Goal: Task Accomplishment & Management: Complete application form

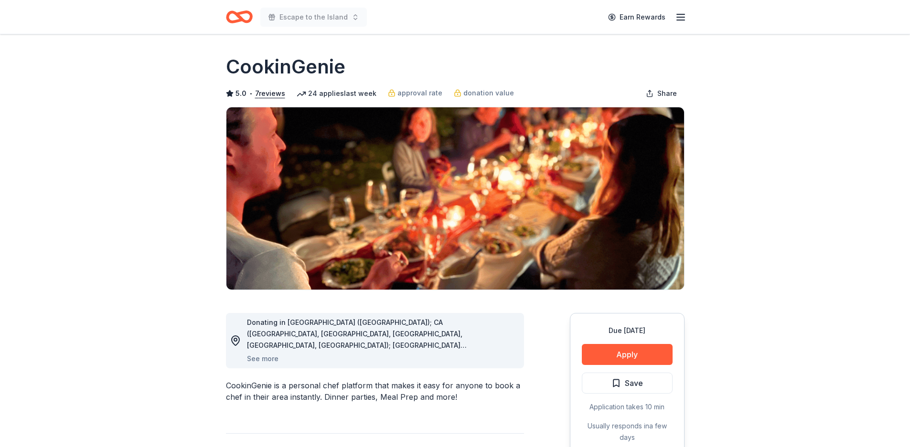
click at [236, 15] on icon "Home" at bounding box center [243, 17] width 15 height 10
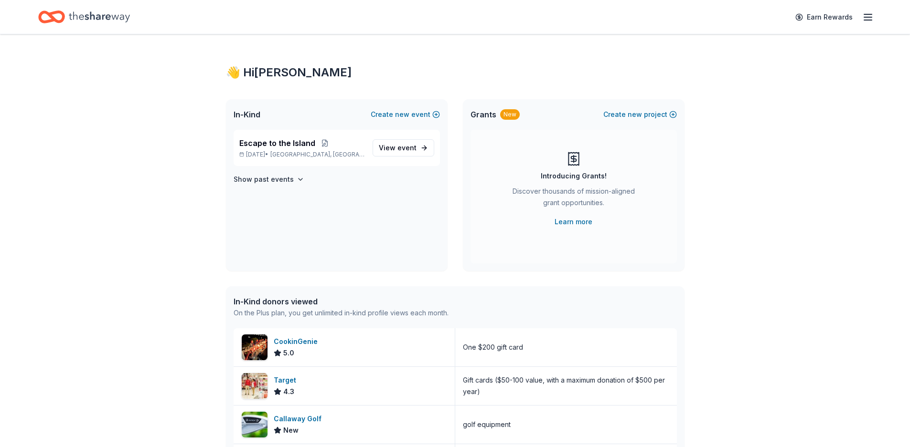
click at [246, 114] on span "In-Kind" at bounding box center [246, 114] width 27 height 11
click at [243, 117] on span "In-Kind" at bounding box center [246, 114] width 27 height 11
click at [246, 113] on span "In-Kind" at bounding box center [246, 114] width 27 height 11
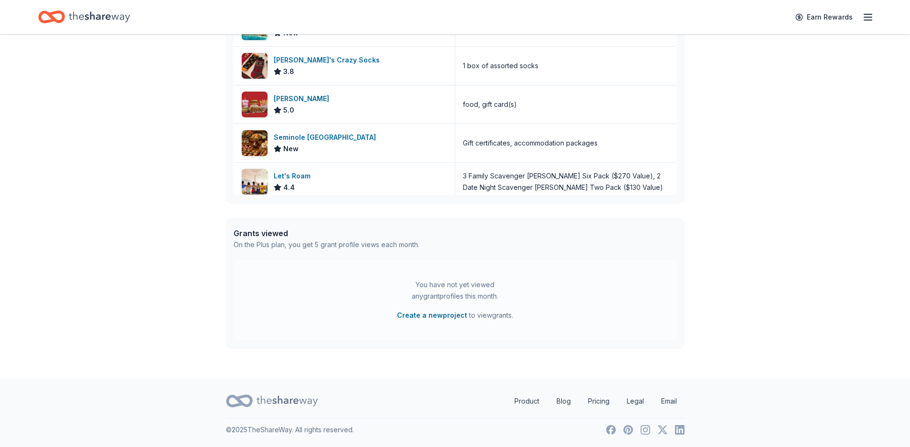
scroll to position [159, 0]
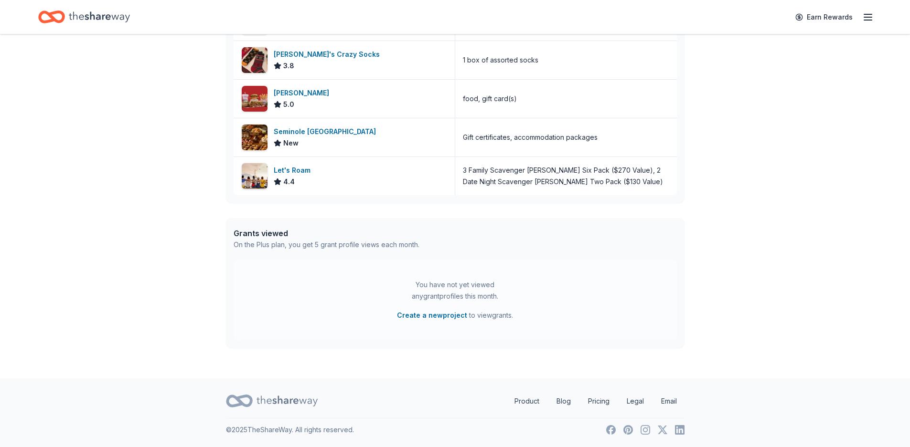
click at [870, 17] on line "button" at bounding box center [868, 17] width 8 height 0
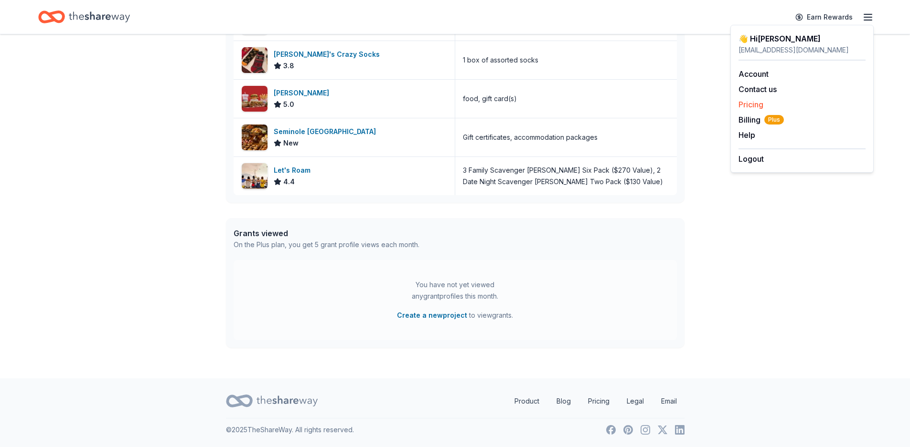
click at [744, 105] on link "Pricing" at bounding box center [750, 105] width 25 height 10
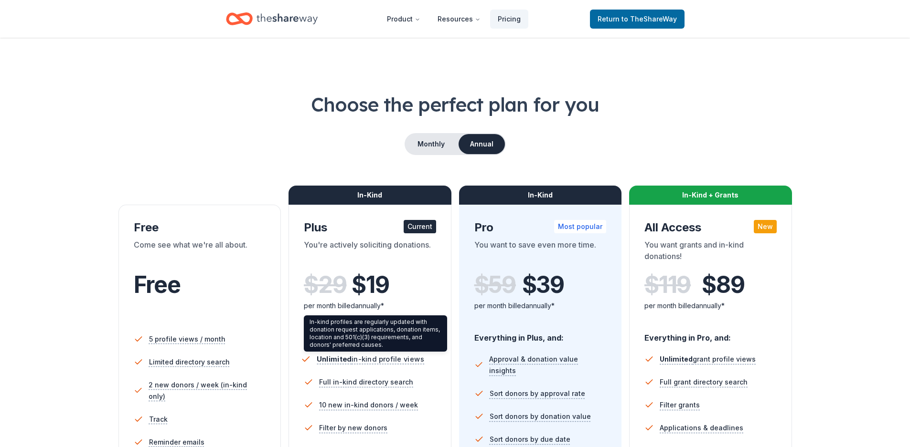
click at [349, 355] on span "Unlimited in-kind profile views" at bounding box center [370, 360] width 107 height 12
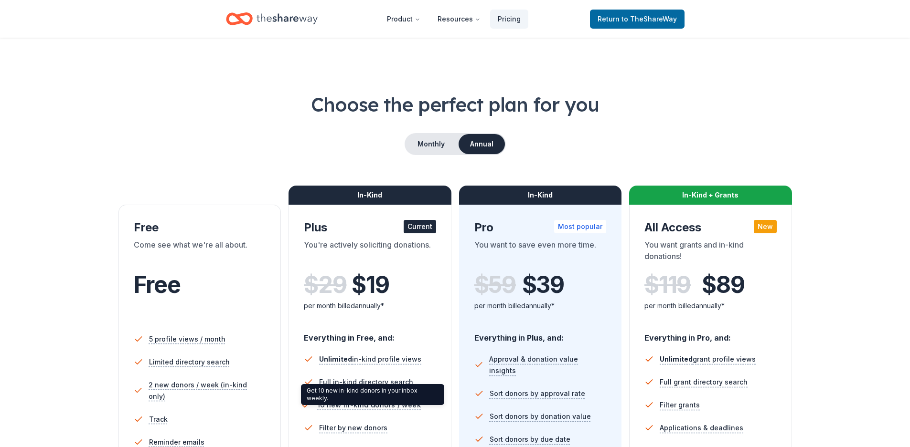
click at [353, 405] on span "10 new in-kind donors / week" at bounding box center [369, 406] width 104 height 12
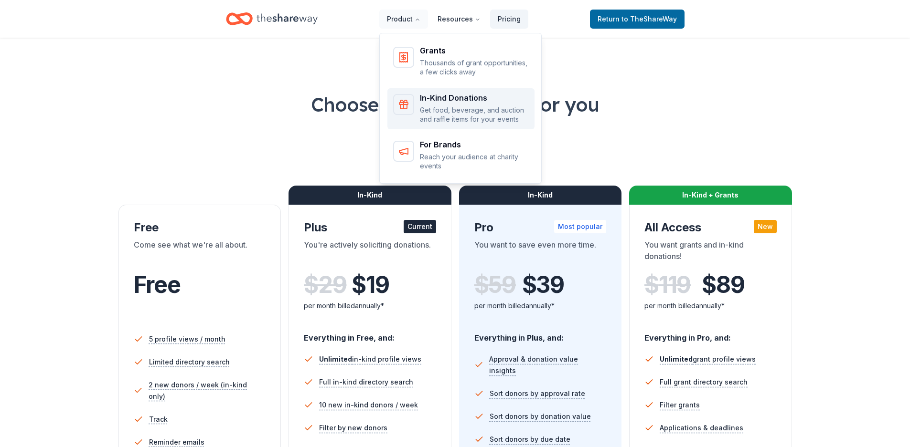
click at [446, 99] on div "In-Kind Donations" at bounding box center [474, 98] width 109 height 8
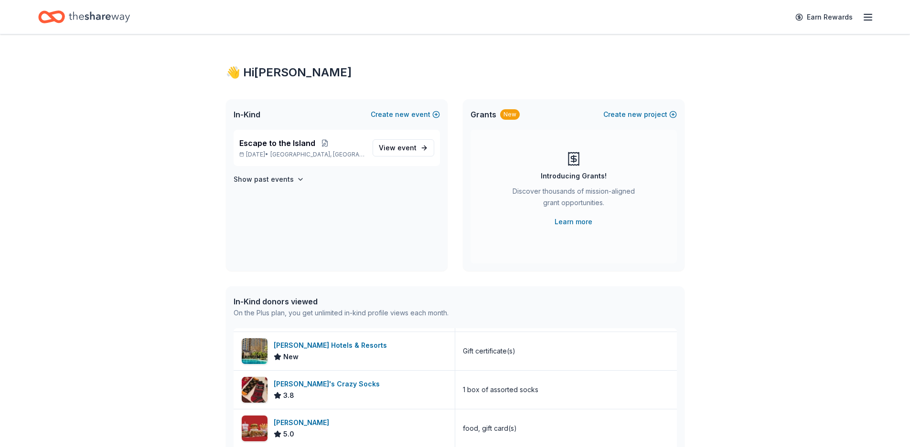
scroll to position [159, 0]
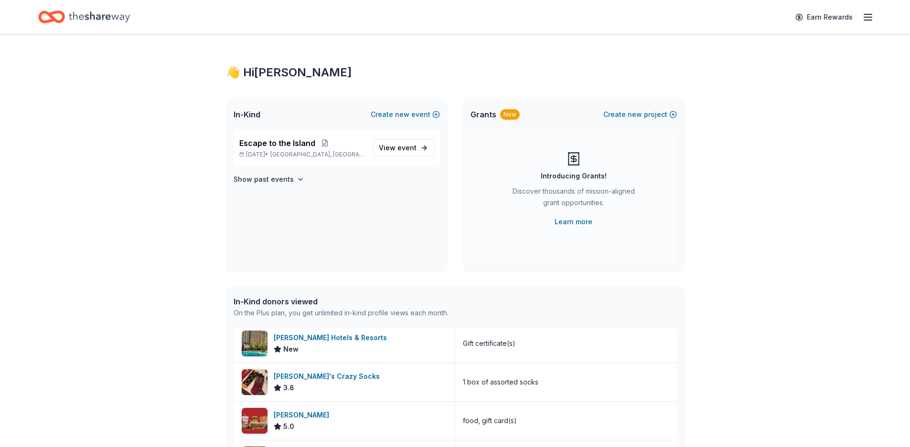
click at [89, 19] on icon "Home" at bounding box center [99, 17] width 61 height 20
click at [94, 12] on icon "Home" at bounding box center [99, 17] width 61 height 20
click at [279, 242] on div "Escape to the Island May 08, 2026 • Okaloosa Island, FL View event Show past ev…" at bounding box center [337, 200] width 222 height 141
click at [866, 13] on icon "button" at bounding box center [867, 16] width 11 height 11
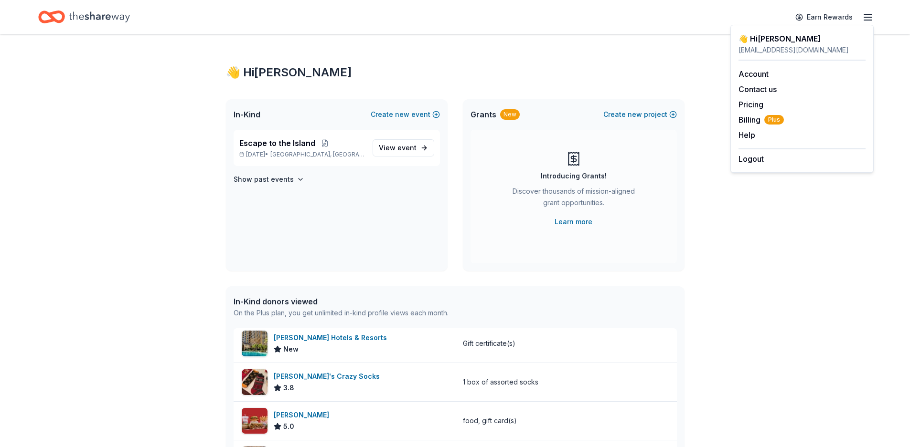
click at [877, 363] on div "👋 Hi Donna In-Kind Create new event Escape to the Island May 08, 2026 • Okaloos…" at bounding box center [455, 367] width 910 height 667
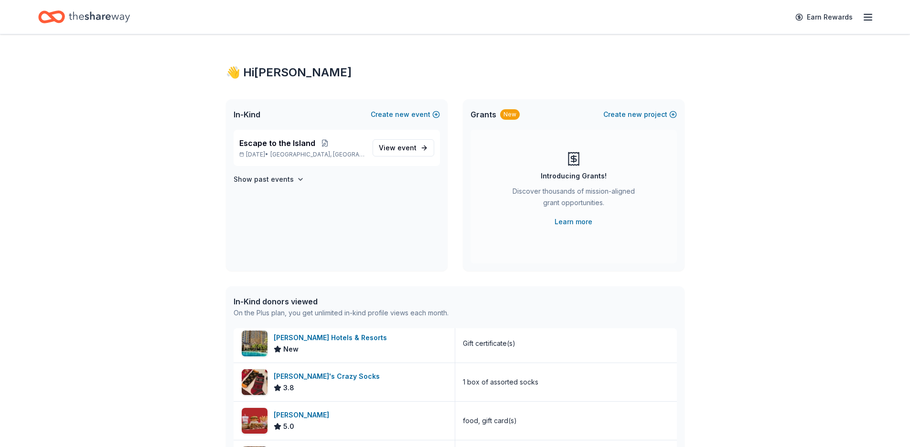
click at [363, 214] on div "Escape to the Island May 08, 2026 • Okaloosa Island, FL View event Show past ev…" at bounding box center [337, 200] width 222 height 141
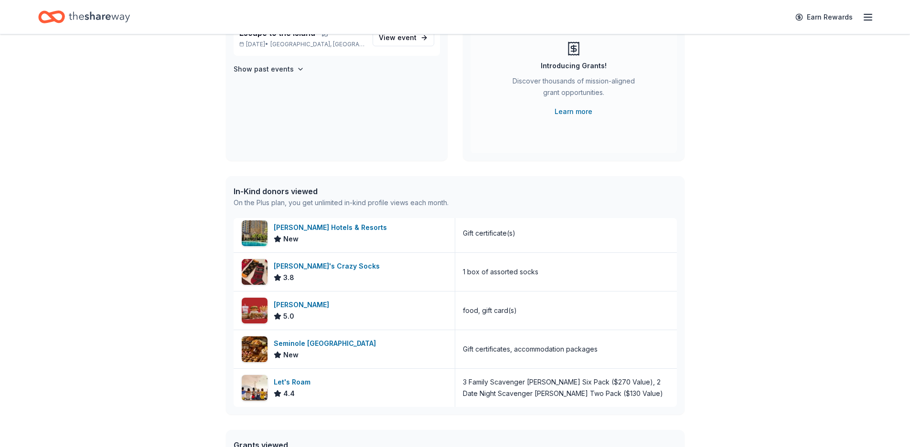
scroll to position [322, 0]
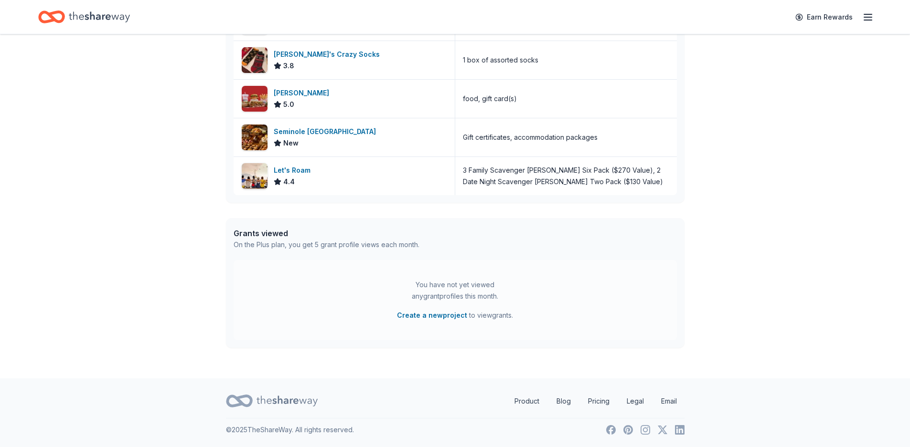
click at [441, 295] on div "You have not yet viewed any grant profiles this month." at bounding box center [454, 290] width 119 height 23
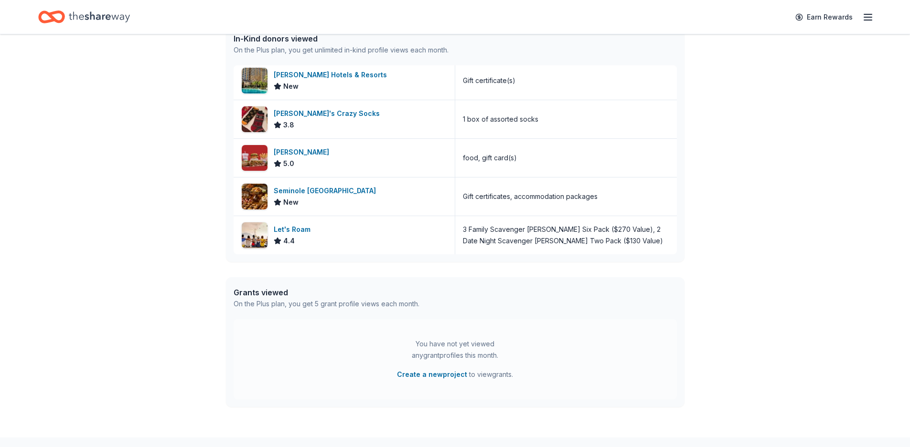
scroll to position [0, 0]
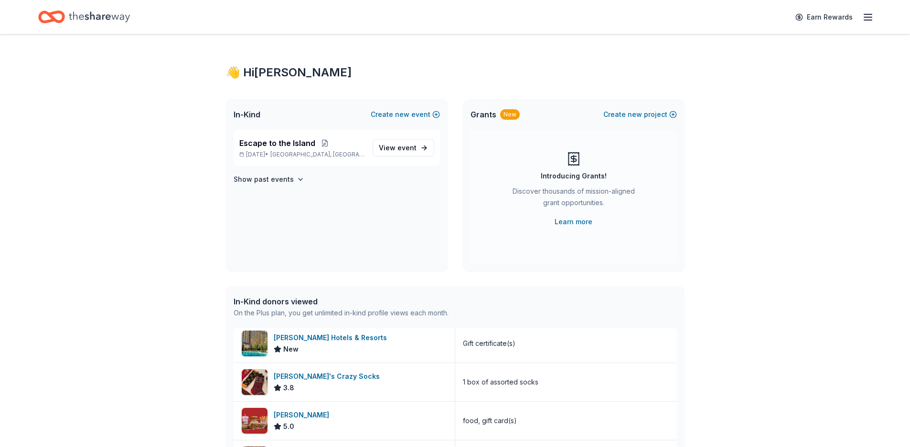
click at [547, 194] on div "Discover thousands of mission-aligned grant opportunities." at bounding box center [574, 199] width 130 height 27
click at [548, 194] on div "Discover thousands of mission-aligned grant opportunities." at bounding box center [574, 199] width 130 height 27
click at [252, 115] on span "In-Kind" at bounding box center [246, 114] width 27 height 11
click at [294, 121] on div "In-Kind Create new event" at bounding box center [337, 114] width 222 height 31
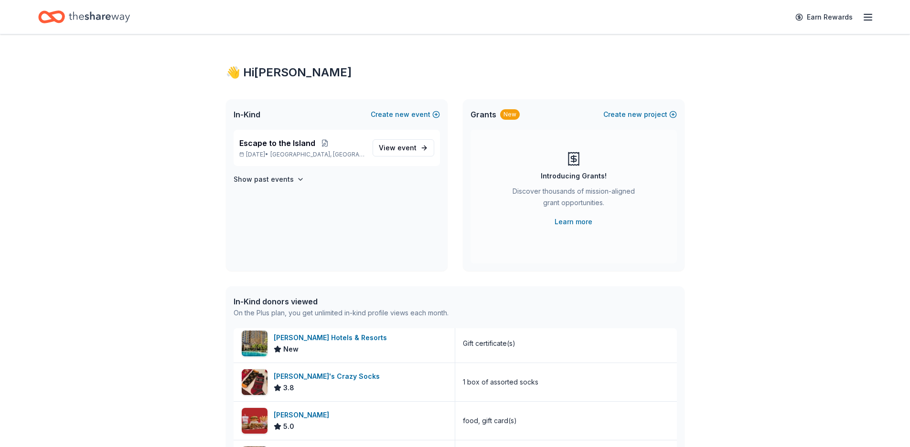
click at [108, 16] on icon "Home" at bounding box center [99, 17] width 61 height 20
click at [103, 15] on icon "Home" at bounding box center [99, 16] width 61 height 11
click at [50, 16] on icon "Home" at bounding box center [56, 17] width 15 height 10
click at [863, 18] on icon "button" at bounding box center [867, 16] width 11 height 11
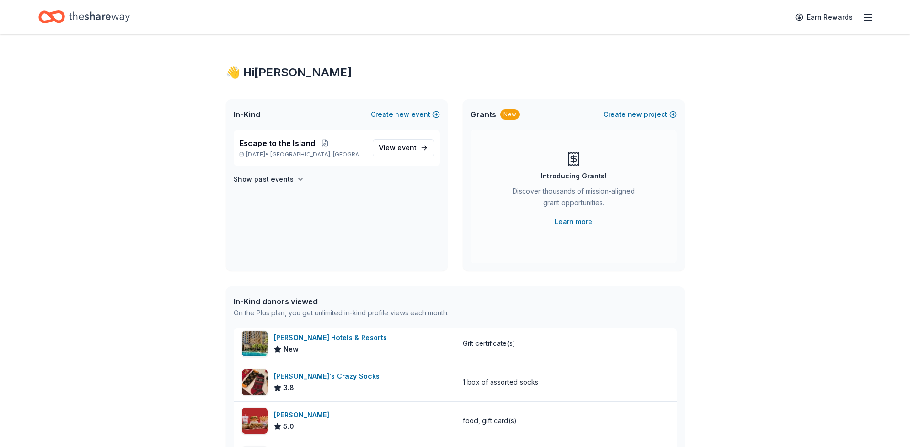
drag, startPoint x: 820, startPoint y: 127, endPoint x: 818, endPoint y: 75, distance: 51.6
click at [825, 119] on div "👋 Hi Donna In-Kind Create new event Escape to the Island May 08, 2026 • Okaloos…" at bounding box center [455, 367] width 910 height 667
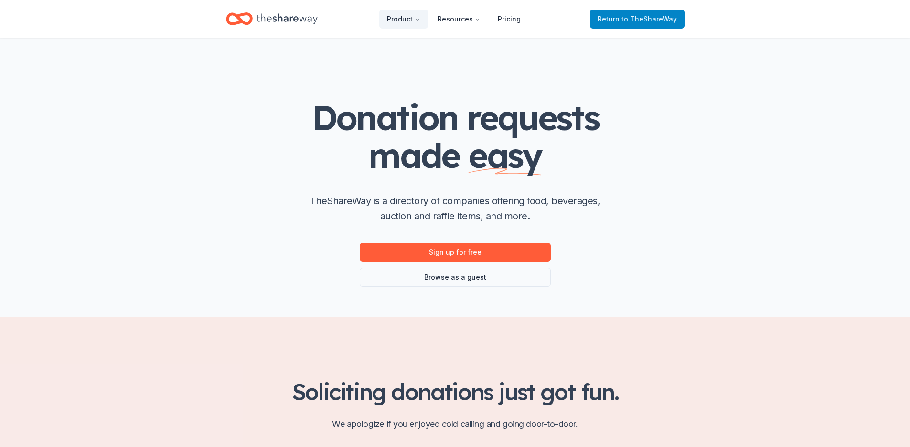
click at [633, 17] on span "to TheShareWay" at bounding box center [648, 19] width 55 height 8
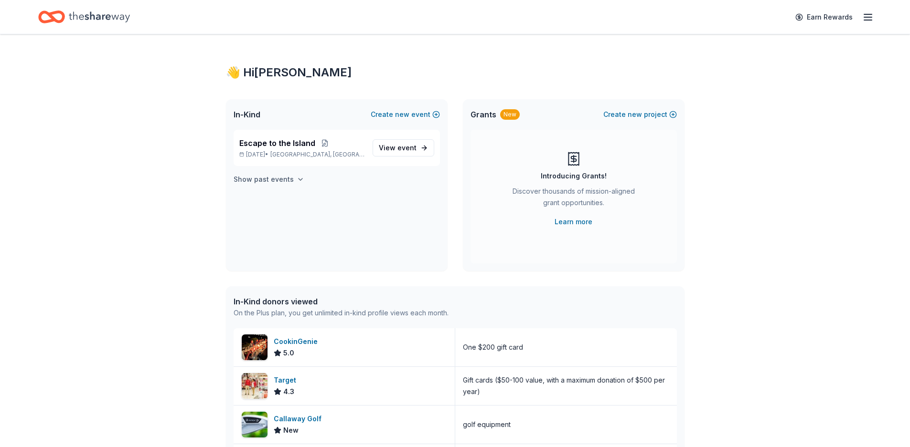
click at [297, 177] on icon "button" at bounding box center [301, 180] width 8 height 8
click at [410, 146] on span "event" at bounding box center [406, 148] width 19 height 8
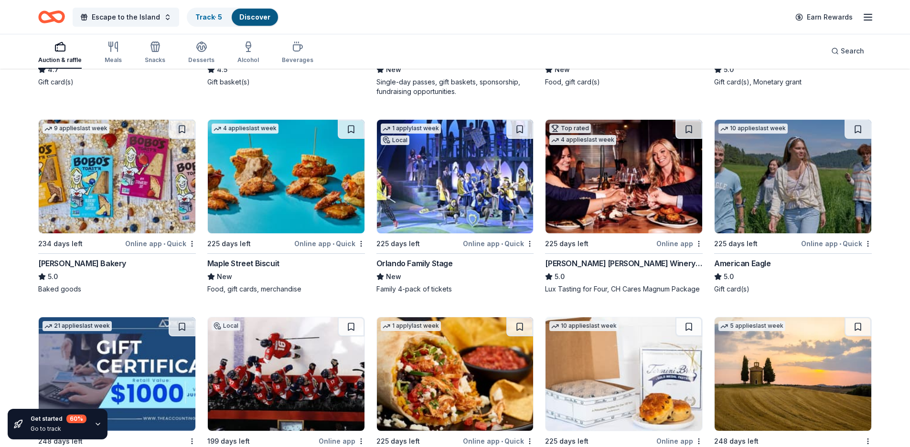
scroll to position [1276, 0]
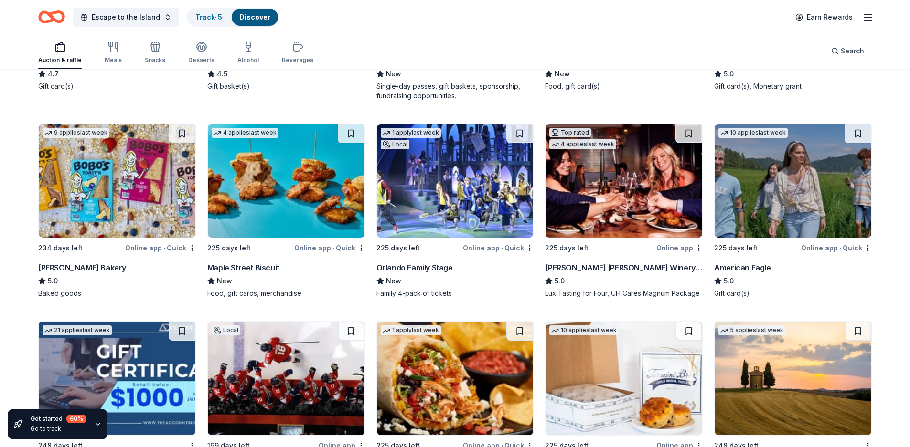
click at [244, 267] on div "Maple Street Biscuit" at bounding box center [243, 267] width 72 height 11
click at [598, 265] on div "Cooper's Hawk Winery and Restaurants" at bounding box center [624, 267] width 158 height 11
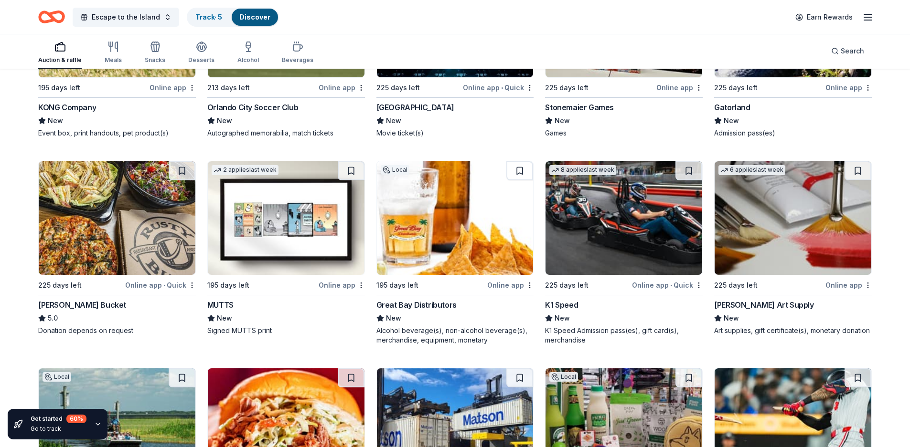
scroll to position [3106, 0]
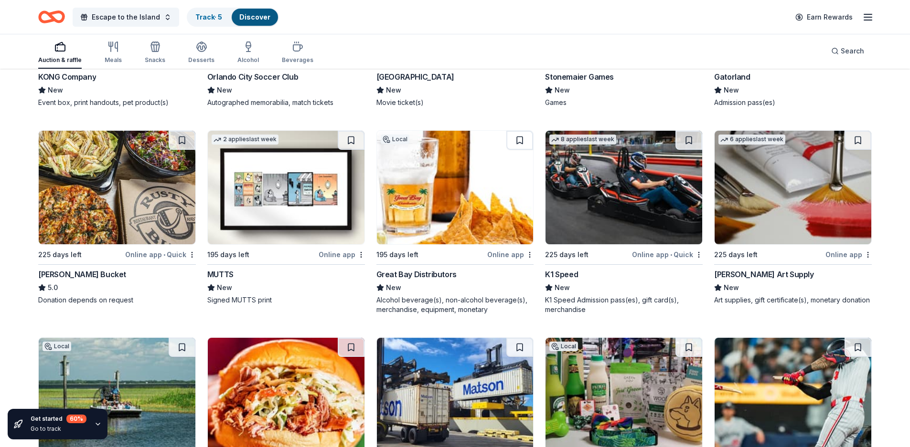
click at [286, 213] on img at bounding box center [286, 188] width 157 height 114
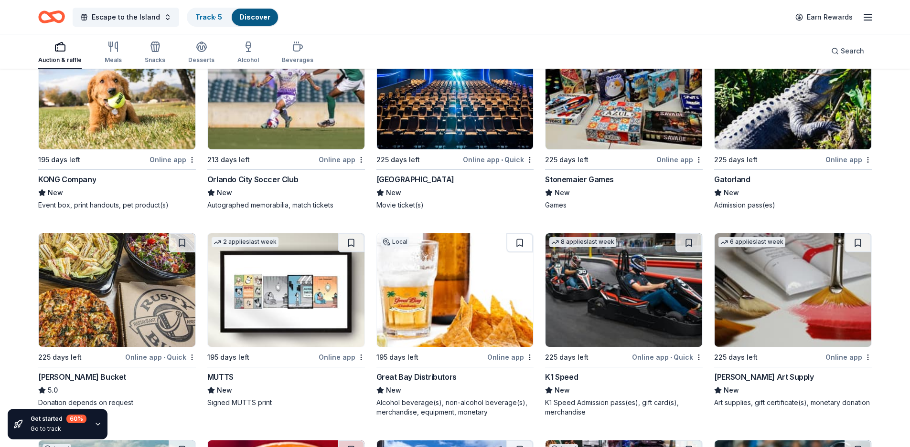
scroll to position [3008, 0]
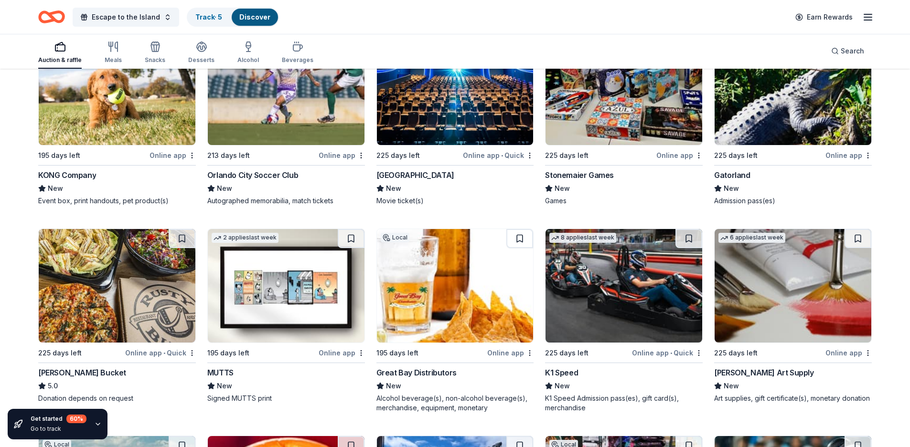
click at [82, 178] on div "KONG Company" at bounding box center [67, 175] width 58 height 11
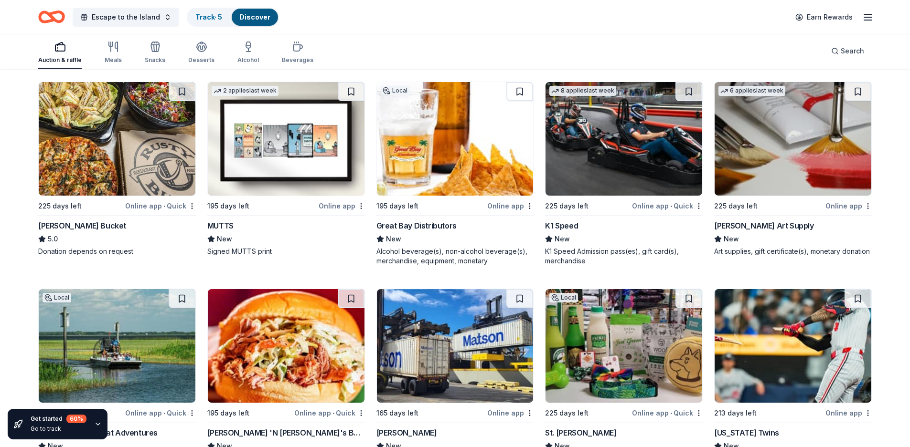
scroll to position [3150, 0]
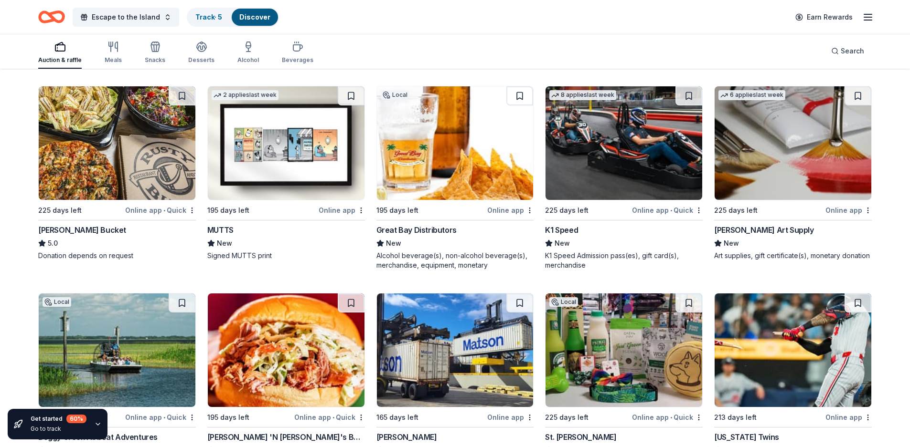
click at [403, 228] on div "Great Bay Distributors" at bounding box center [416, 229] width 80 height 11
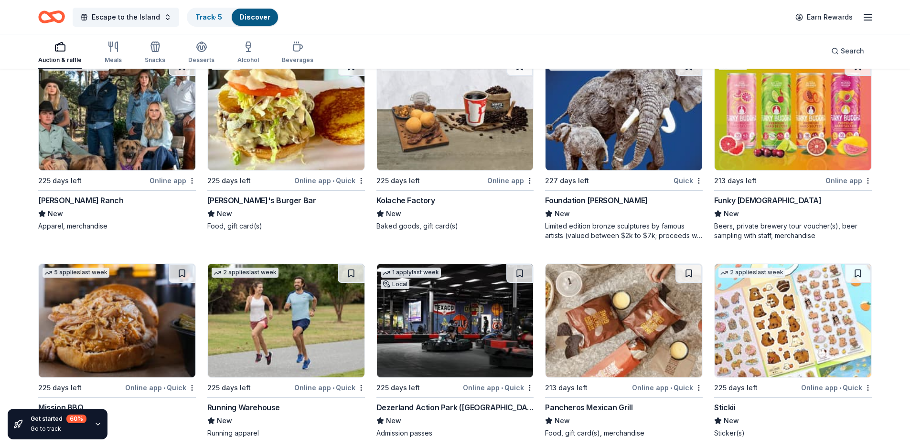
scroll to position [3633, 0]
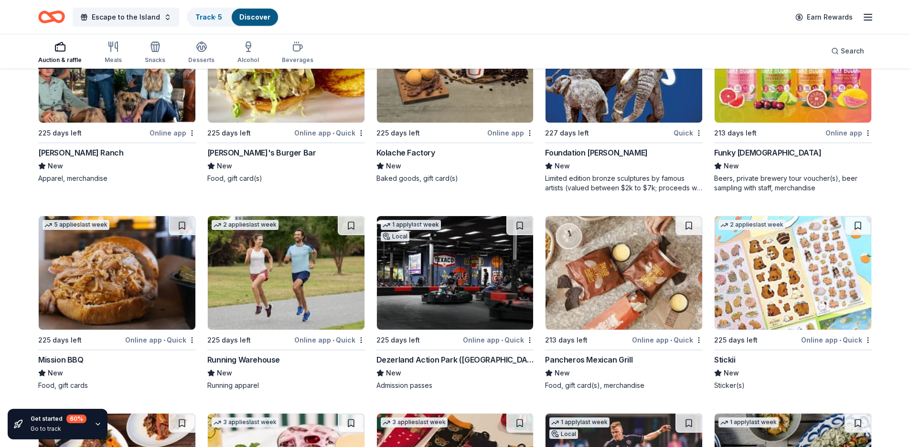
click at [789, 99] on img at bounding box center [792, 66] width 157 height 114
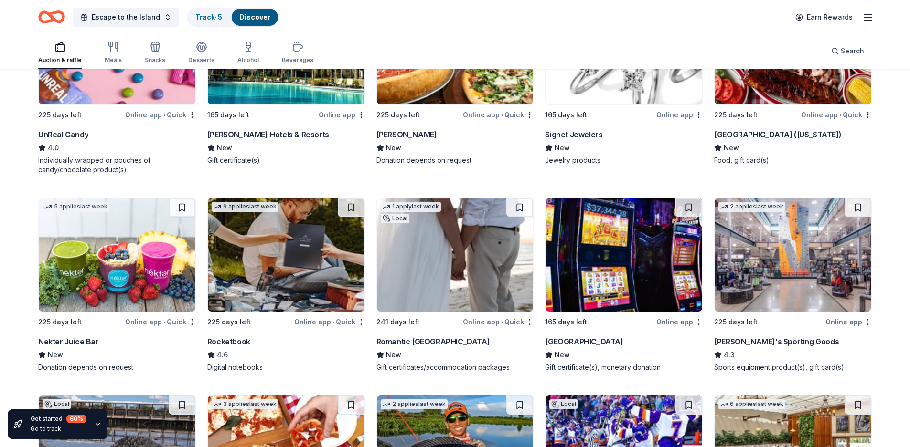
scroll to position [4248, 0]
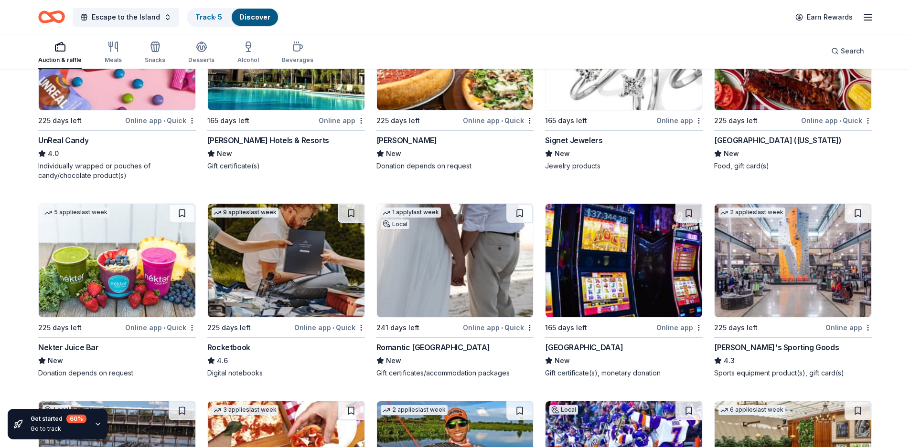
click at [756, 348] on div "Dick's Sporting Goods" at bounding box center [776, 347] width 125 height 11
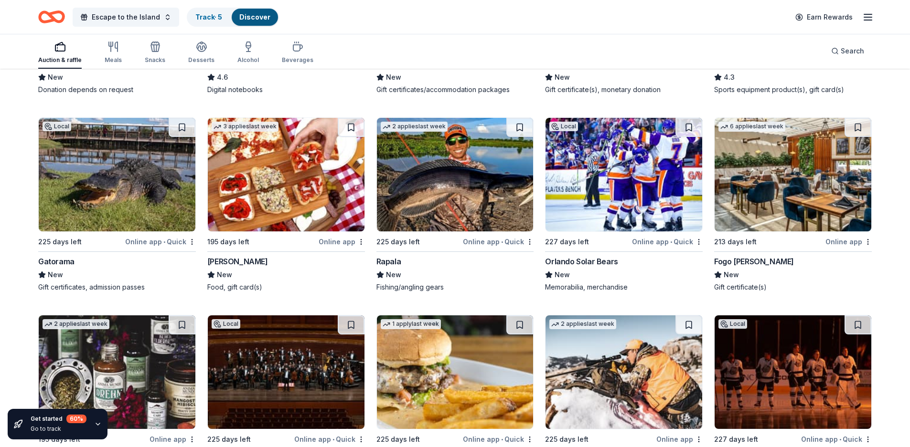
scroll to position [4650, 0]
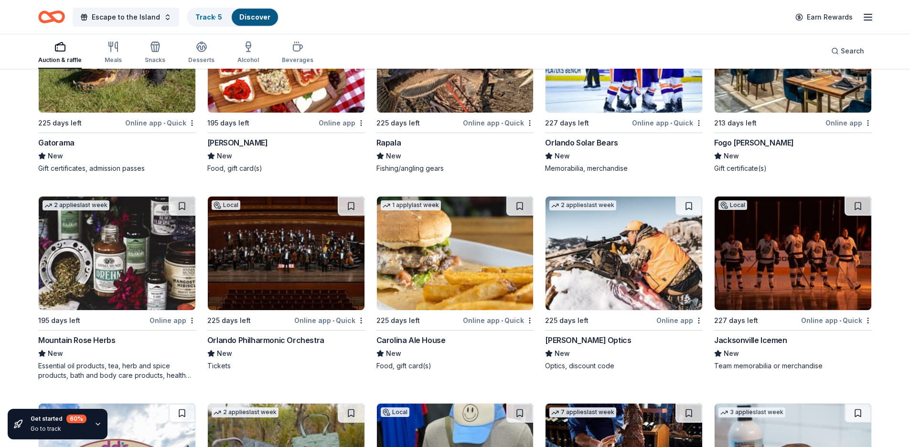
click at [81, 341] on div "Mountain Rose Herbs" at bounding box center [76, 340] width 77 height 11
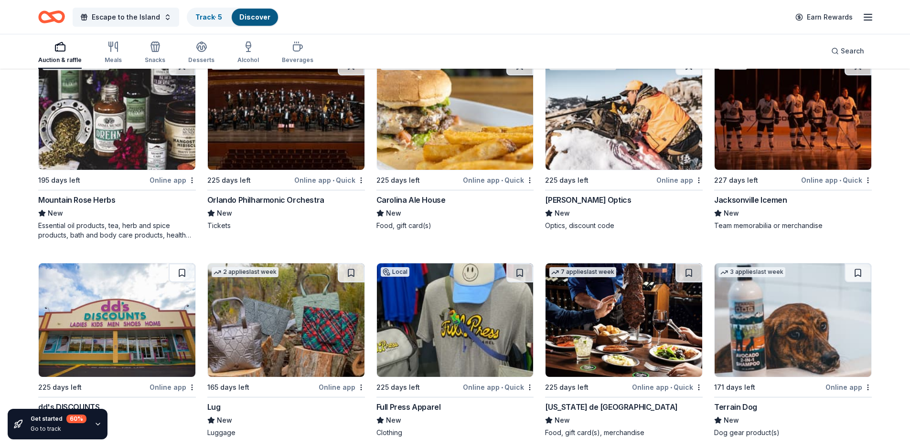
scroll to position [4864, 0]
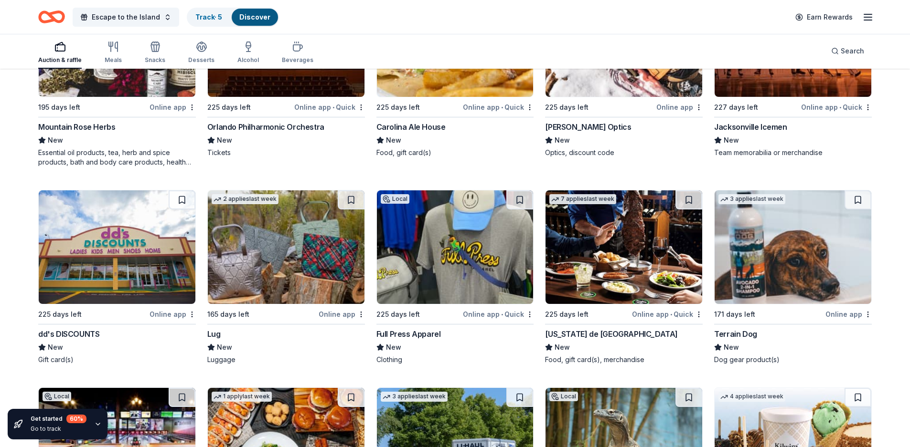
click at [225, 347] on span "New" at bounding box center [224, 347] width 15 height 11
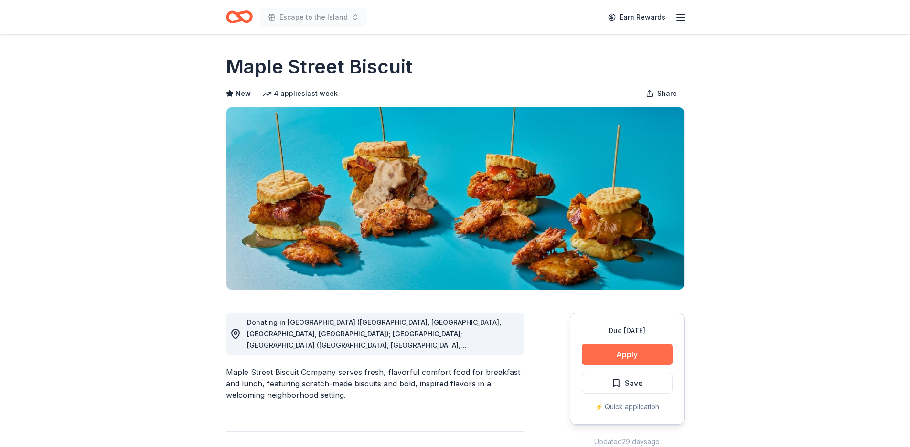
click at [625, 352] on button "Apply" at bounding box center [627, 354] width 91 height 21
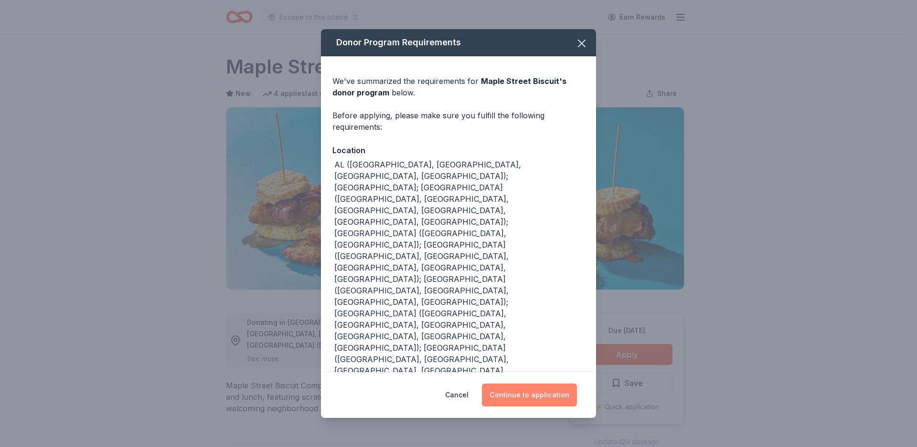
click at [529, 384] on button "Continue to application" at bounding box center [529, 395] width 95 height 23
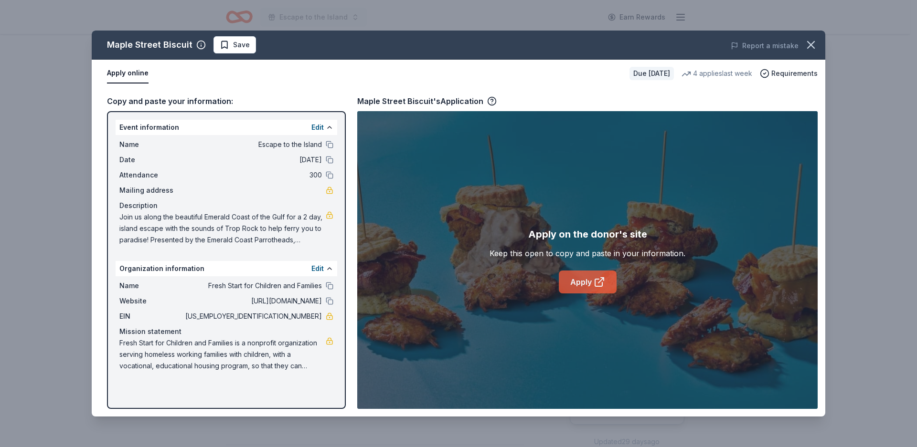
click at [586, 282] on link "Apply" at bounding box center [588, 282] width 58 height 23
click at [583, 281] on link "Apply" at bounding box center [588, 282] width 58 height 23
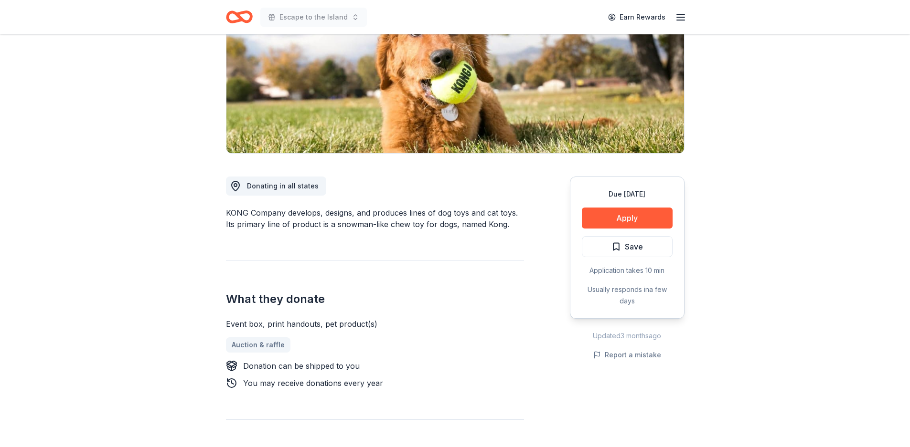
scroll to position [146, 0]
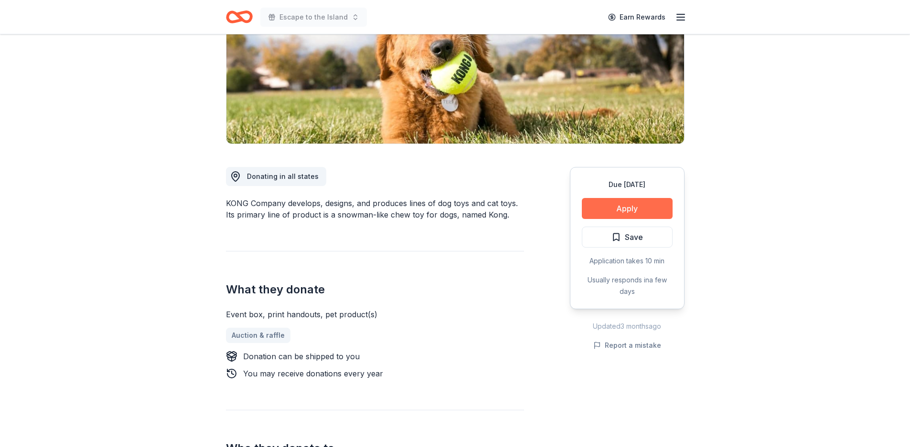
click at [628, 207] on button "Apply" at bounding box center [627, 208] width 91 height 21
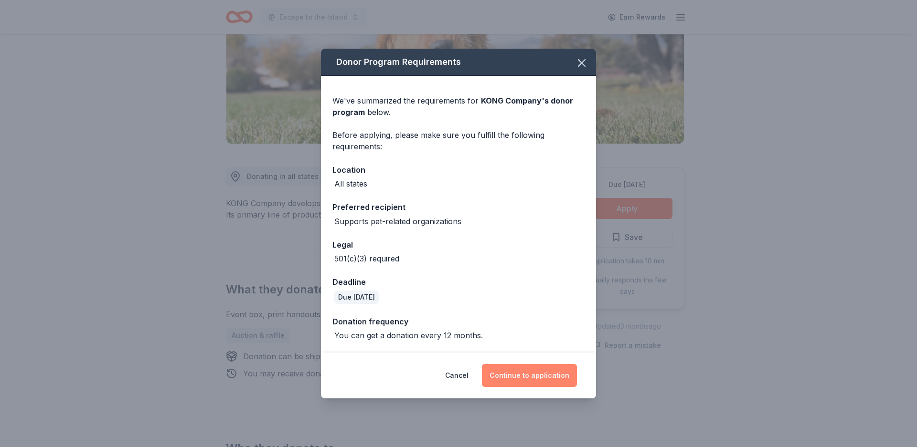
click at [555, 377] on button "Continue to application" at bounding box center [529, 375] width 95 height 23
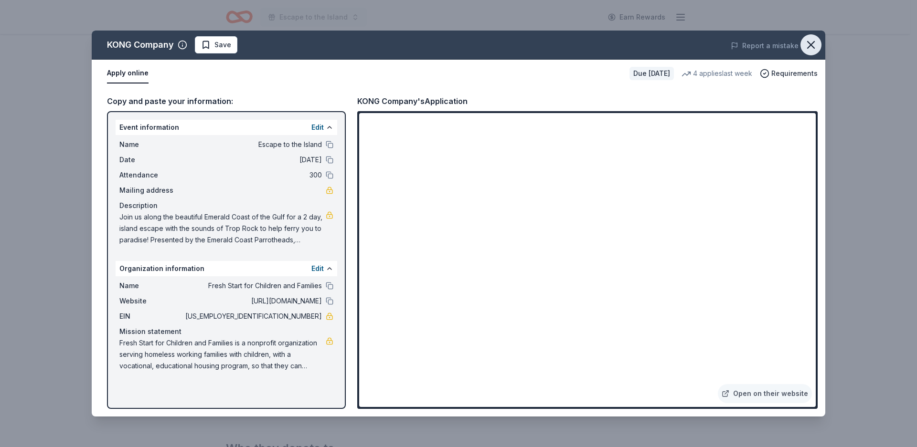
click at [811, 42] on icon "button" at bounding box center [810, 44] width 13 height 13
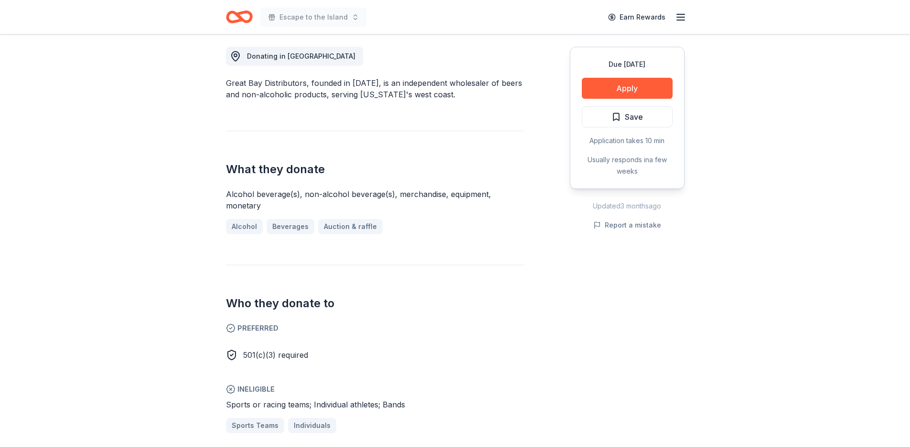
scroll to position [301, 0]
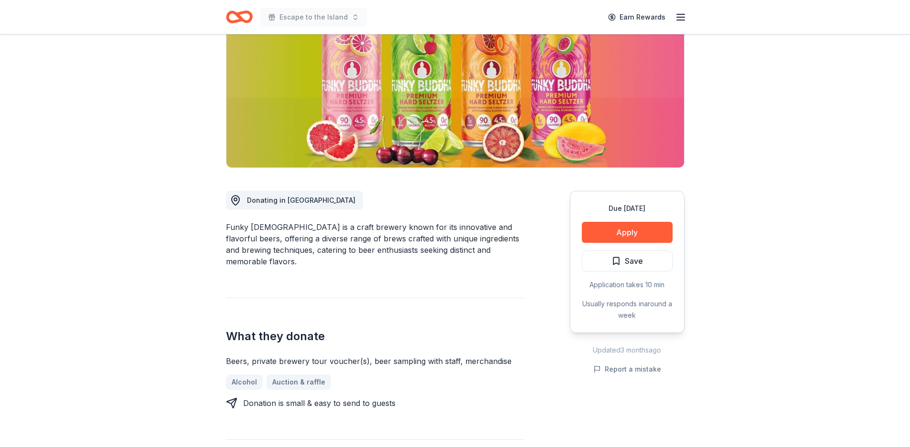
scroll to position [128, 0]
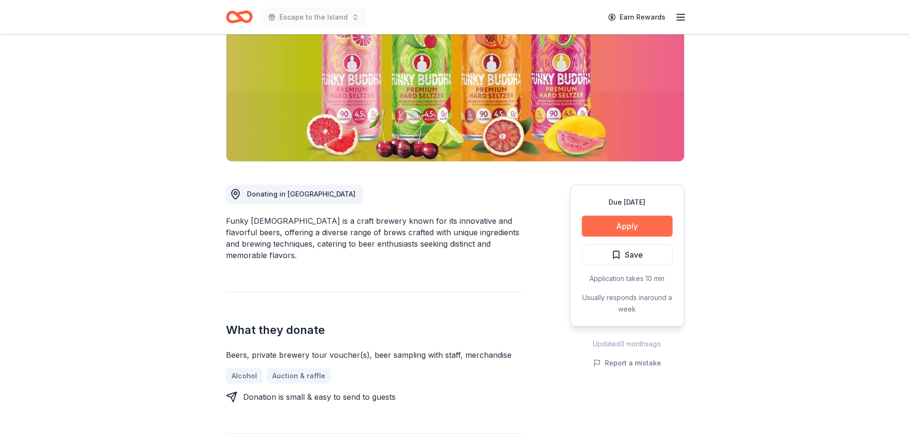
click at [620, 227] on button "Apply" at bounding box center [627, 226] width 91 height 21
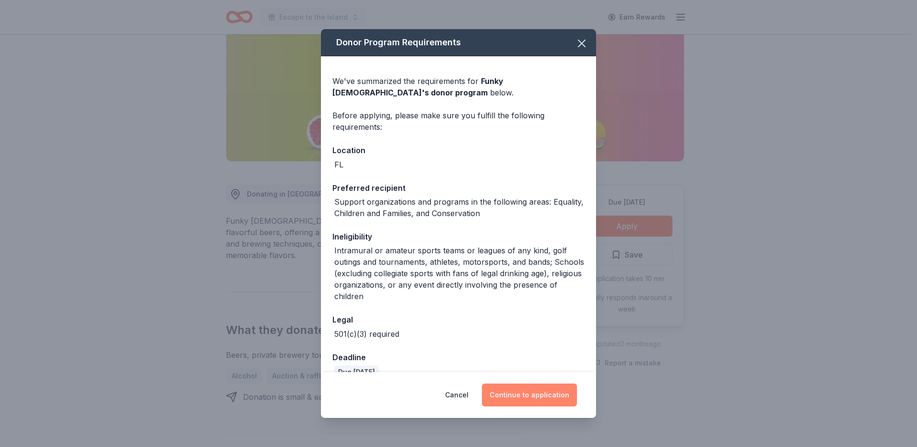
click at [527, 396] on button "Continue to application" at bounding box center [529, 395] width 95 height 23
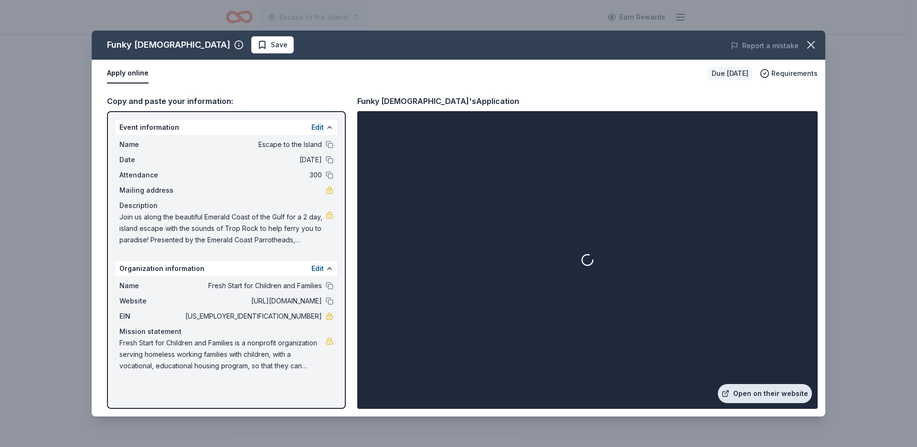
click at [778, 391] on link "Open on their website" at bounding box center [765, 393] width 94 height 19
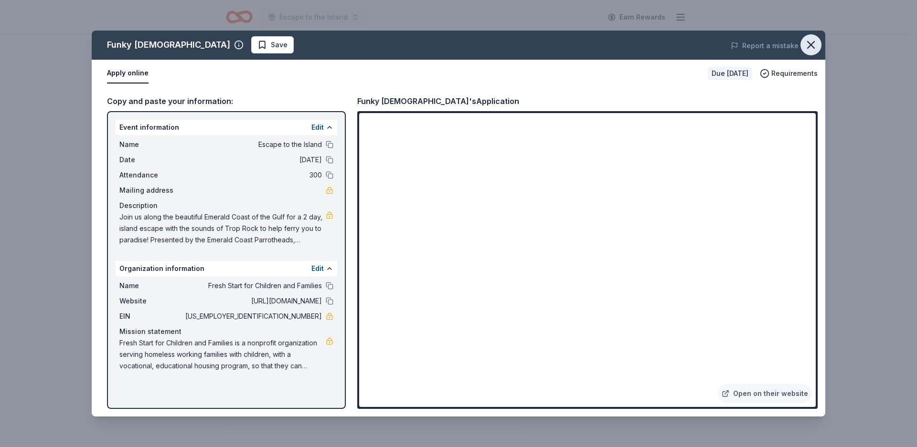
click at [810, 43] on icon "button" at bounding box center [810, 44] width 13 height 13
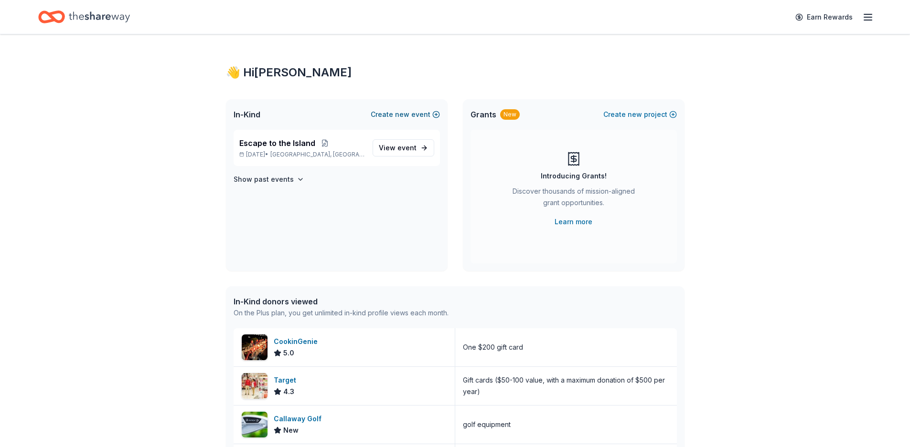
scroll to position [159, 0]
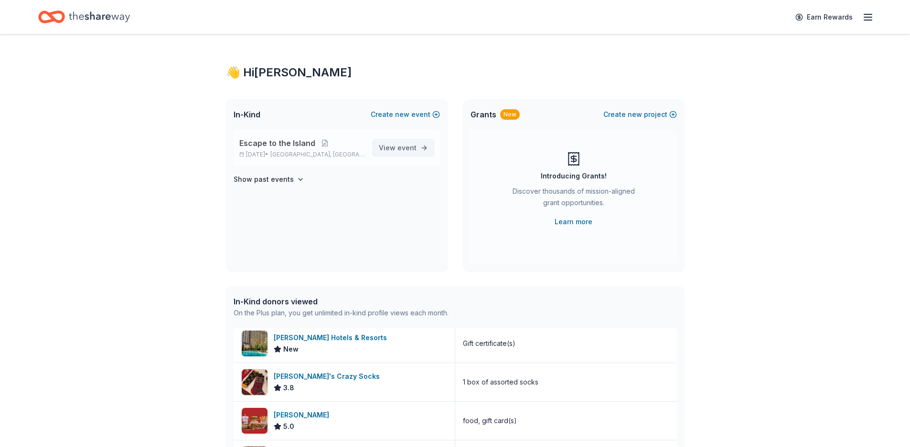
click at [407, 149] on span "event" at bounding box center [406, 148] width 19 height 8
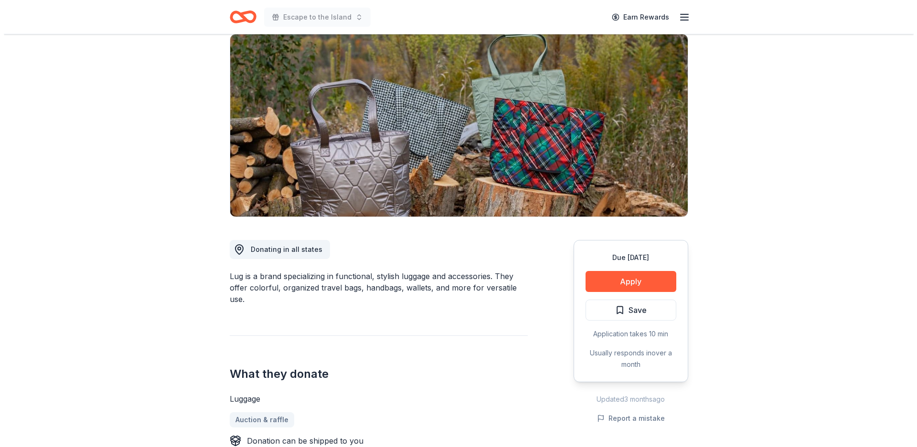
scroll to position [71, 0]
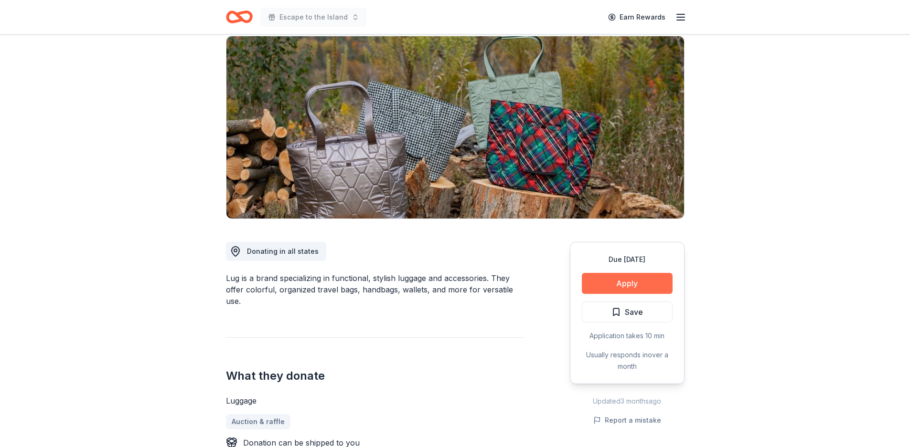
click at [622, 285] on button "Apply" at bounding box center [627, 283] width 91 height 21
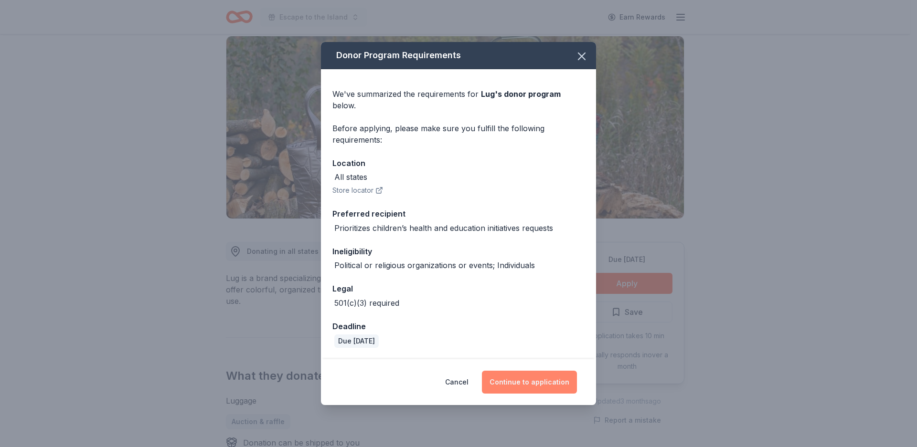
click at [520, 376] on button "Continue to application" at bounding box center [529, 382] width 95 height 23
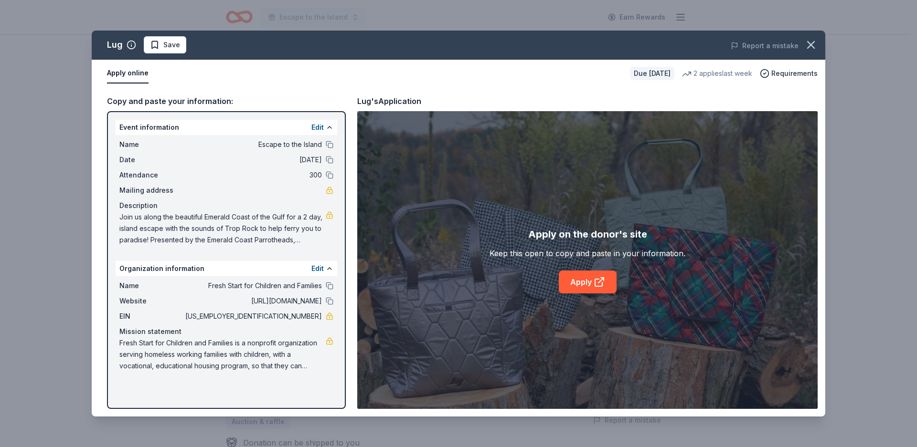
drag, startPoint x: 117, startPoint y: 141, endPoint x: 312, endPoint y: 166, distance: 196.8
click at [312, 166] on div "Name Escape to the Island Date [DATE] Attendance 300 Mailing address Descriptio…" at bounding box center [227, 192] width 222 height 115
drag, startPoint x: 284, startPoint y: 166, endPoint x: 256, endPoint y: 199, distance: 43.0
click at [255, 203] on div "Description" at bounding box center [226, 205] width 214 height 11
click at [584, 280] on link "Apply" at bounding box center [588, 282] width 58 height 23
